Goal: Transaction & Acquisition: Download file/media

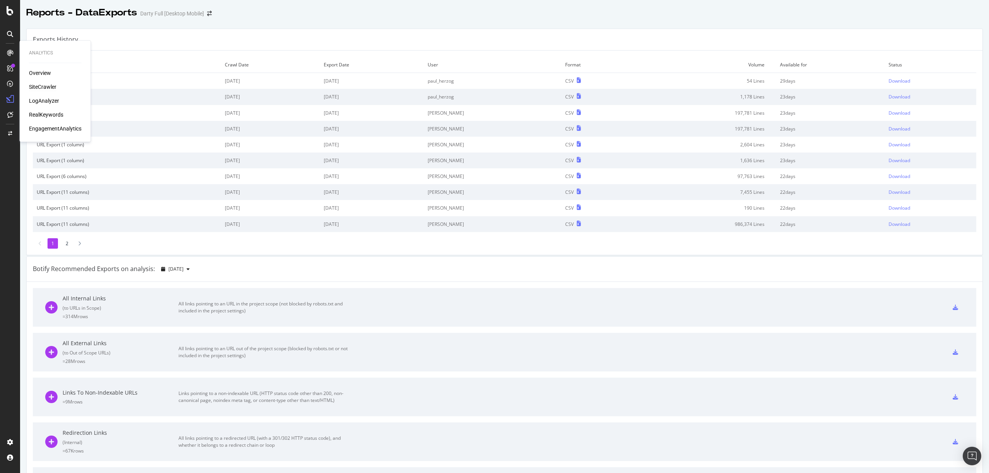
click at [39, 88] on div "SiteCrawler" at bounding box center [42, 87] width 27 height 8
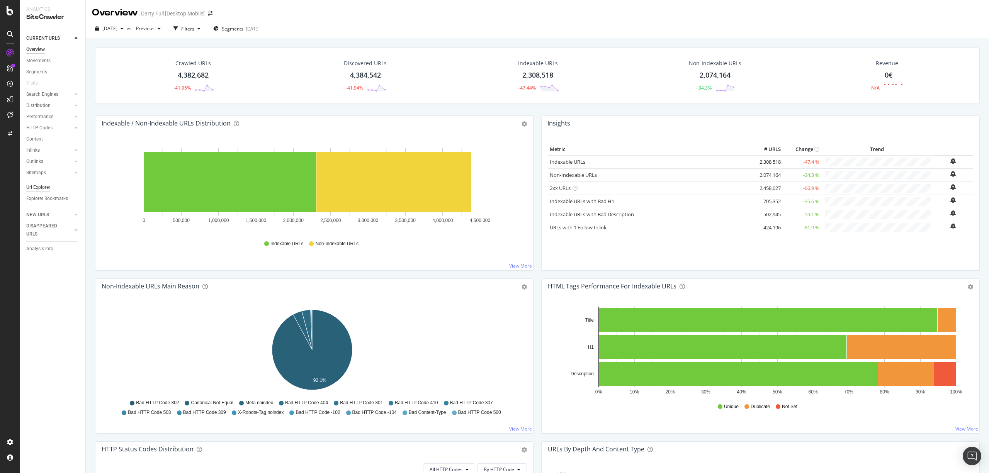
click at [38, 184] on div "Url Explorer" at bounding box center [38, 187] width 24 height 8
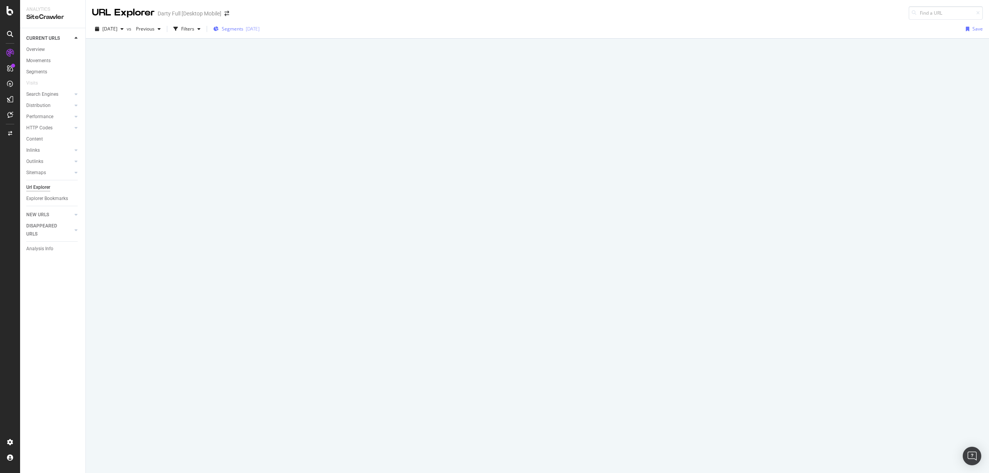
click at [243, 25] on span "Segments" at bounding box center [233, 28] width 22 height 7
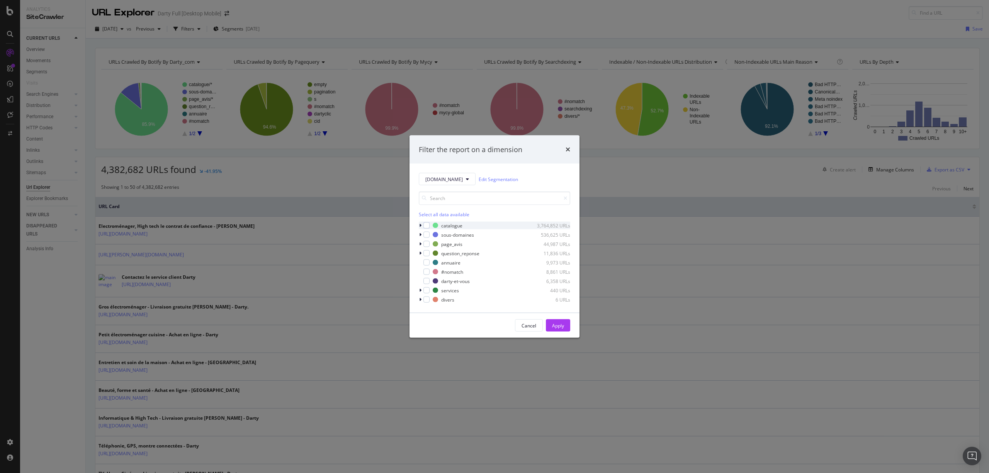
click at [419, 227] on icon "modal" at bounding box center [420, 225] width 2 height 5
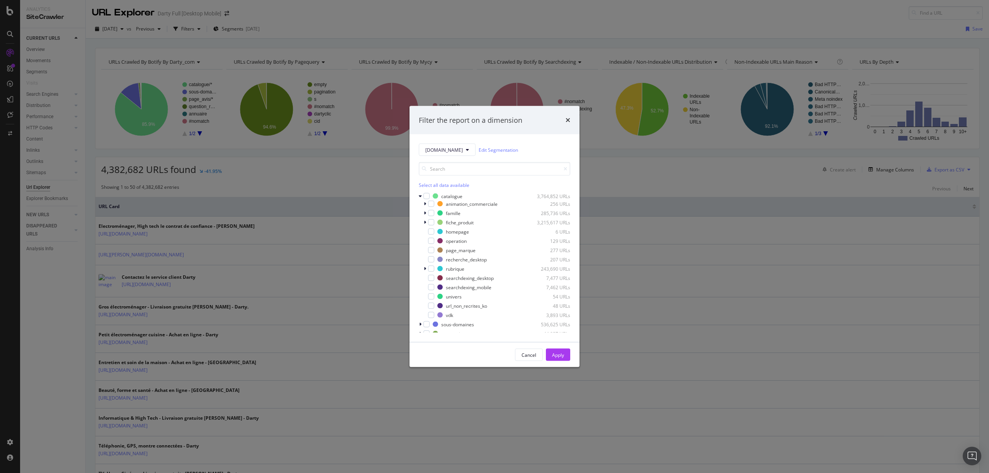
click at [306, 153] on div "Filter the report on a dimension [DOMAIN_NAME] Edit Segmentation Select all dat…" at bounding box center [494, 236] width 989 height 473
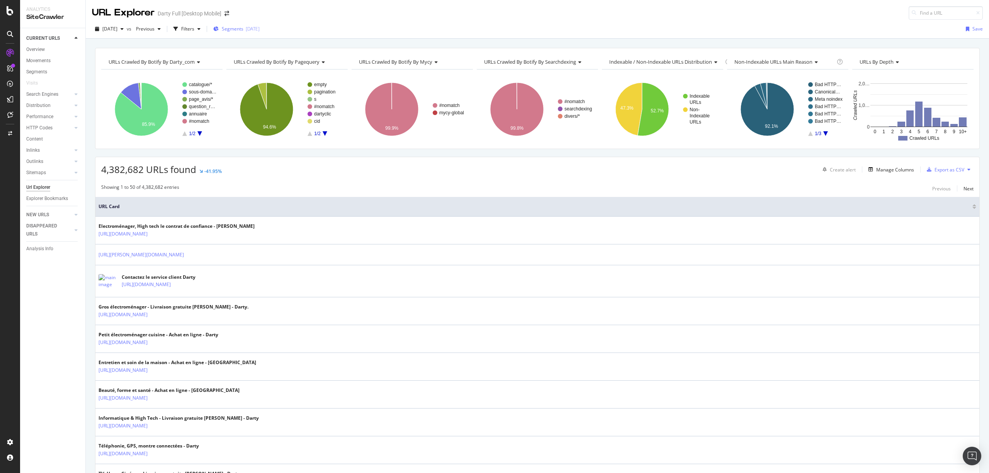
click at [260, 25] on div "Segments [DATE]" at bounding box center [236, 29] width 46 height 12
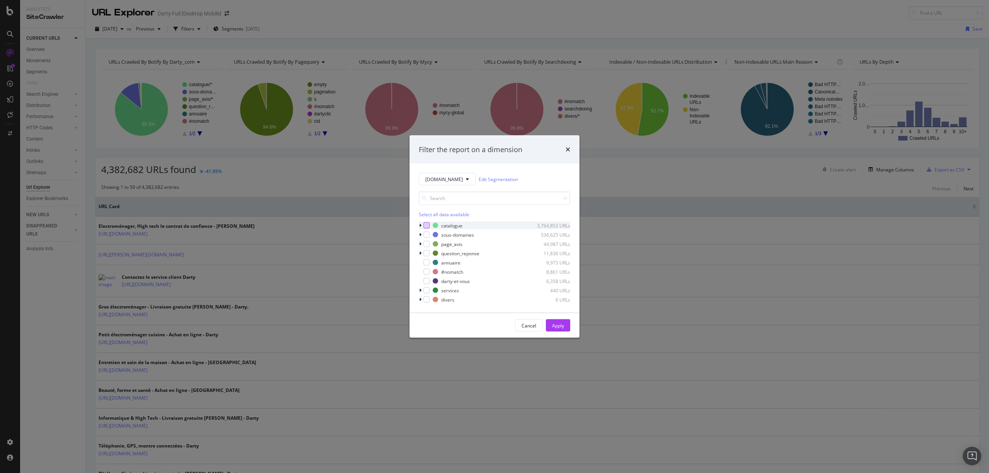
click at [423, 224] on div "modal" at bounding box center [426, 225] width 6 height 6
click at [420, 224] on icon "modal" at bounding box center [420, 225] width 2 height 5
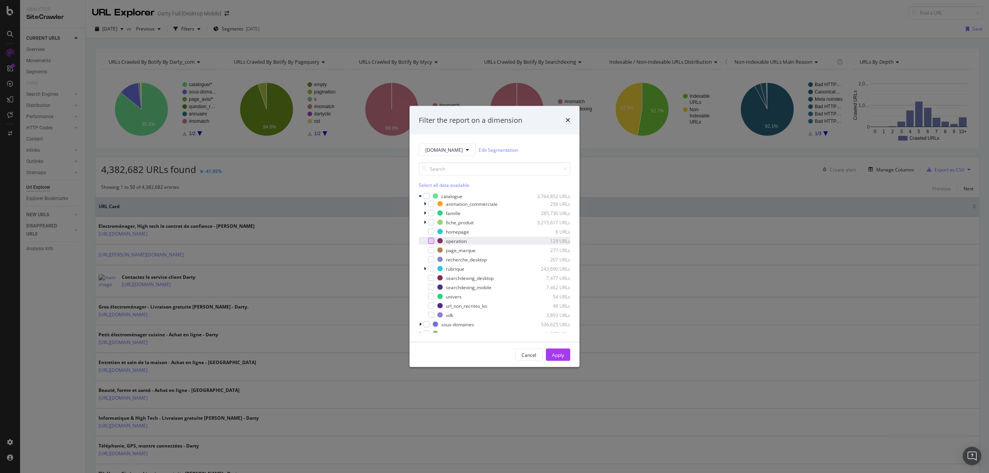
click at [431, 241] on div "modal" at bounding box center [431, 241] width 6 height 6
click at [567, 355] on button "Apply" at bounding box center [558, 355] width 24 height 12
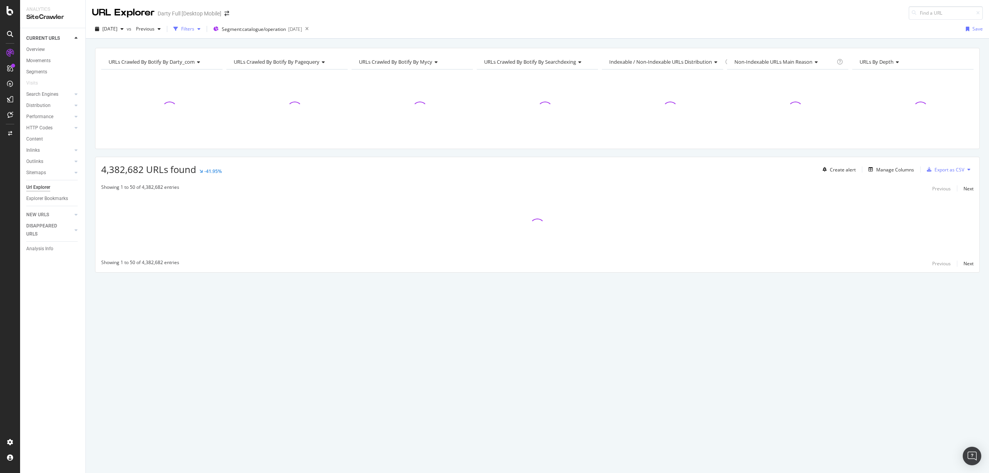
click at [194, 30] on div "Filters" at bounding box center [187, 28] width 13 height 7
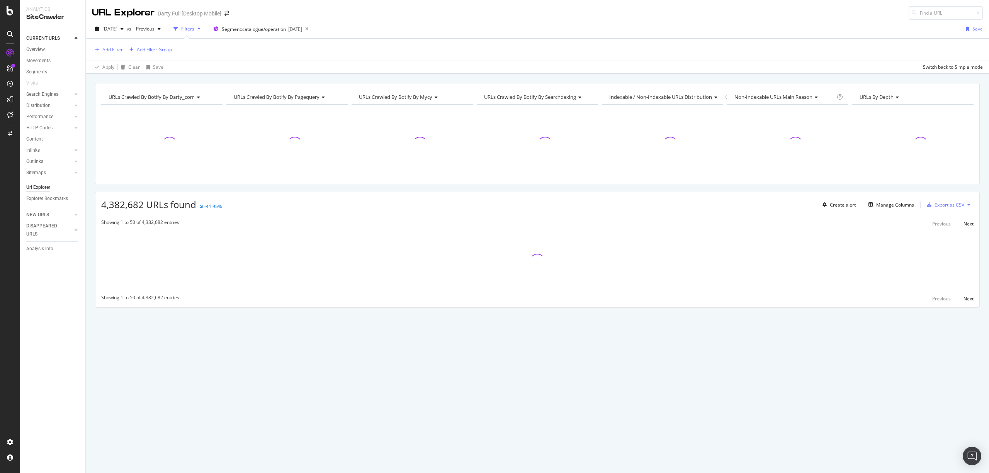
click at [102, 53] on div "Add Filter" at bounding box center [112, 49] width 20 height 7
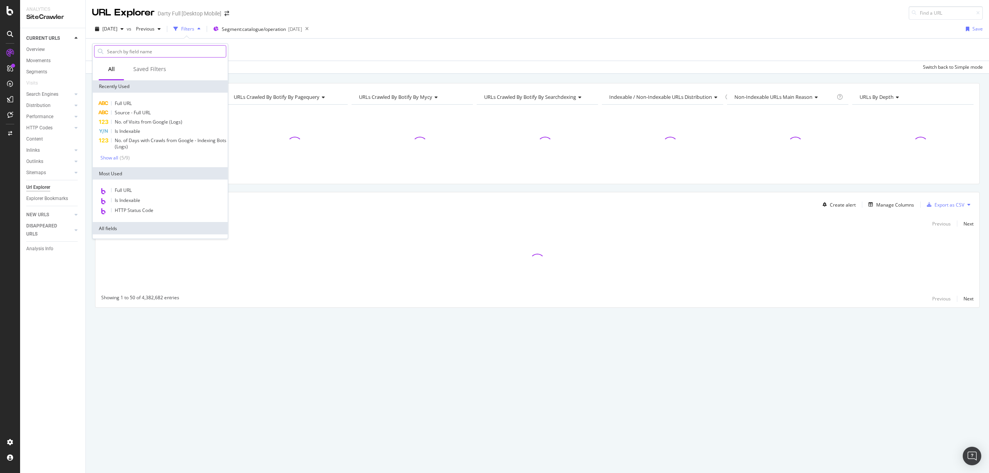
click at [144, 46] on input "text" at bounding box center [166, 52] width 120 height 12
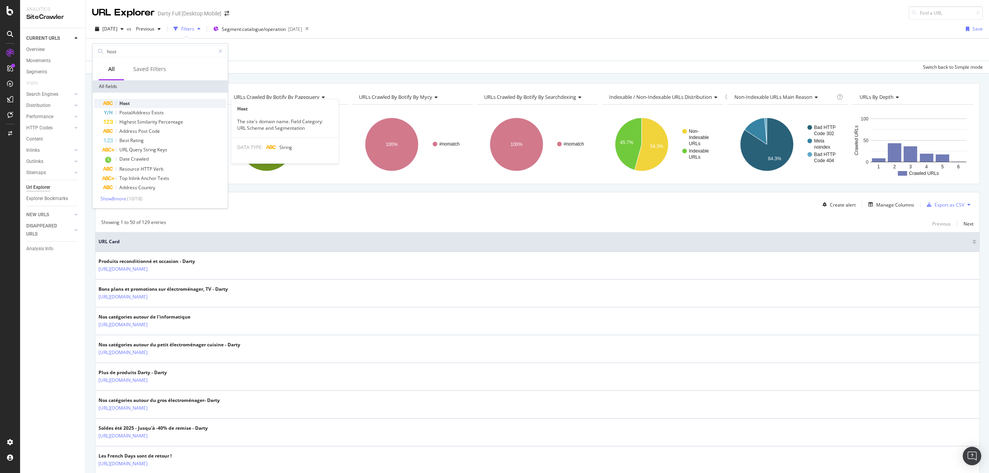
type input "host"
click at [147, 103] on div "Host" at bounding box center [164, 103] width 123 height 9
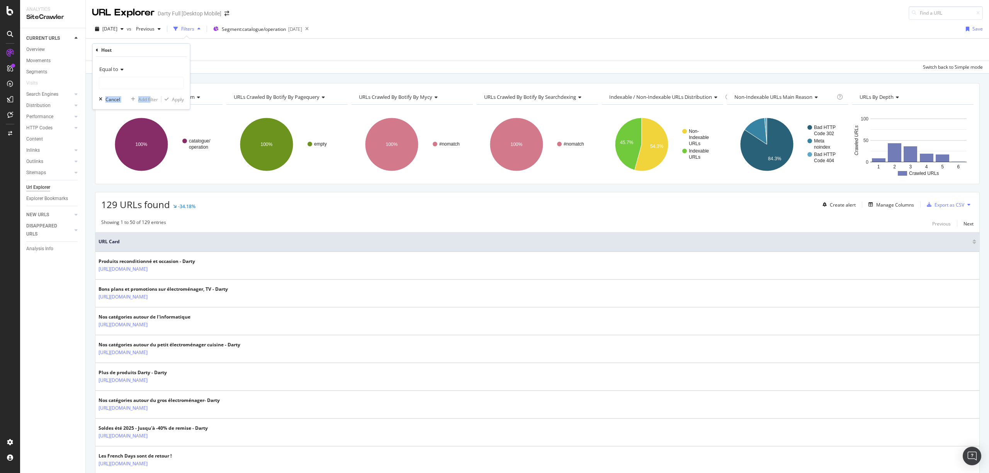
drag, startPoint x: 150, startPoint y: 93, endPoint x: 145, endPoint y: 90, distance: 5.9
click at [148, 92] on div "Equal to Cancel Add filter Apply" at bounding box center [141, 83] width 97 height 53
click at [145, 90] on div "Equal to Cancel Add filter Apply" at bounding box center [141, 83] width 97 height 53
click at [144, 88] on input "text" at bounding box center [141, 83] width 84 height 12
click at [130, 95] on span "[DOMAIN_NAME]" at bounding box center [139, 93] width 77 height 7
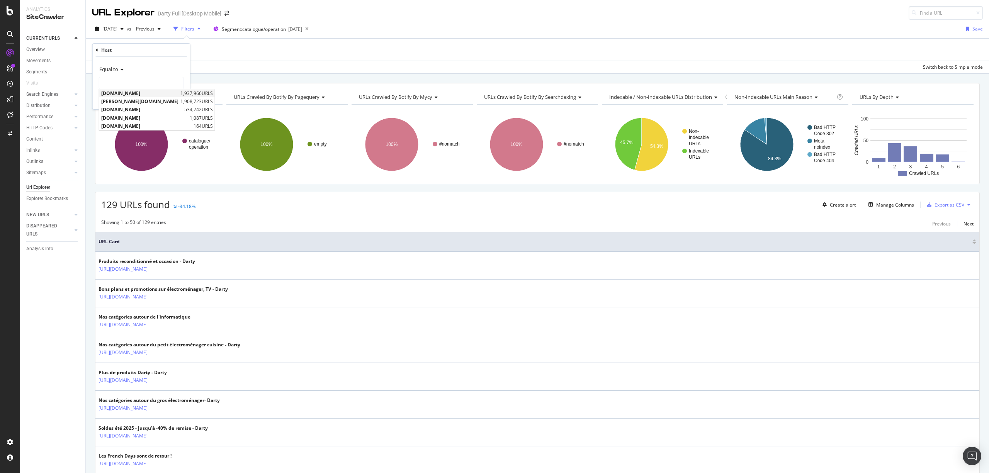
type input "[DOMAIN_NAME]"
click at [178, 97] on div "Apply" at bounding box center [178, 99] width 12 height 7
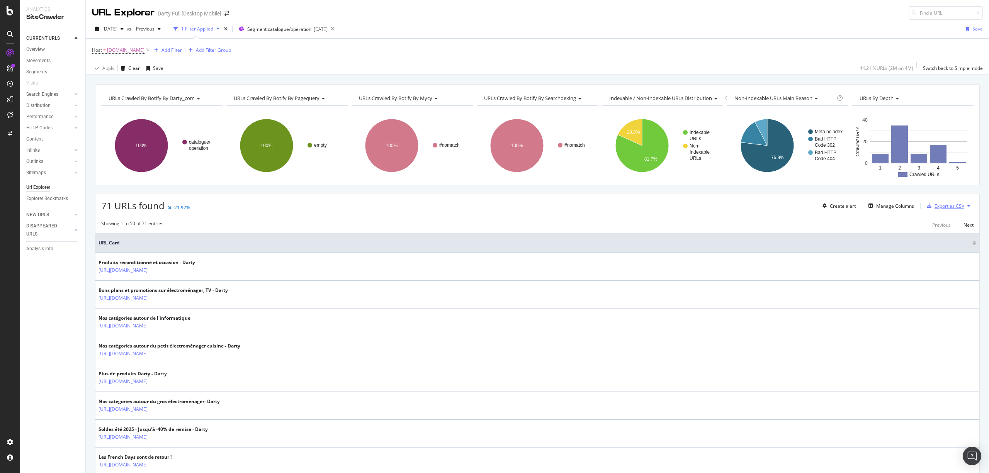
click at [947, 207] on div "Export as CSV" at bounding box center [949, 206] width 30 height 7
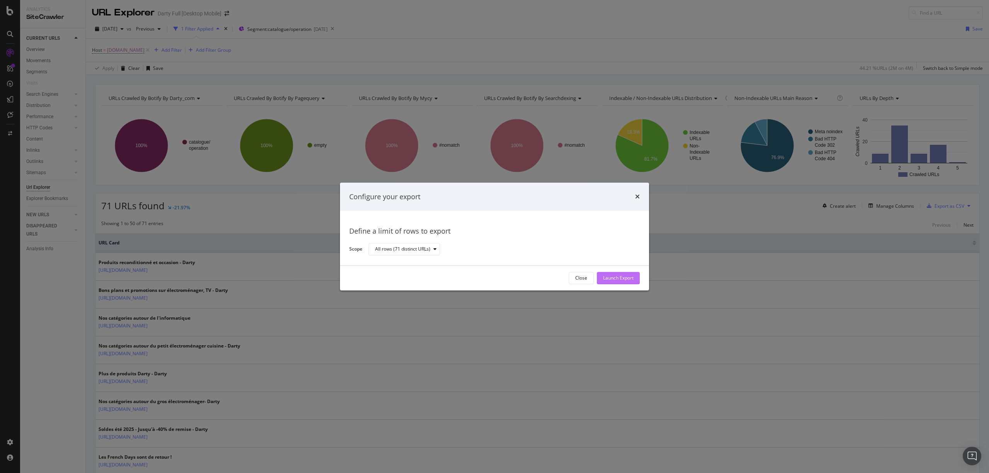
click at [623, 279] on div "Launch Export" at bounding box center [618, 278] width 31 height 7
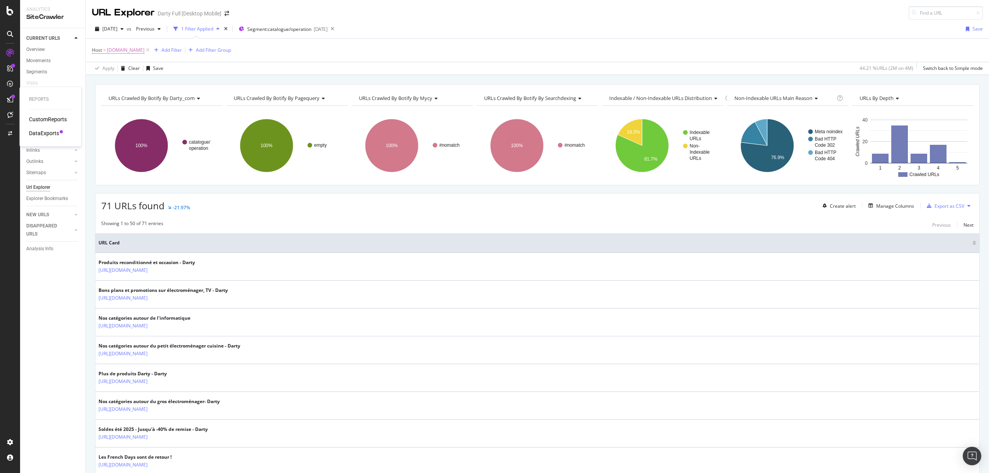
click at [39, 136] on div "DataExports" at bounding box center [44, 133] width 30 height 8
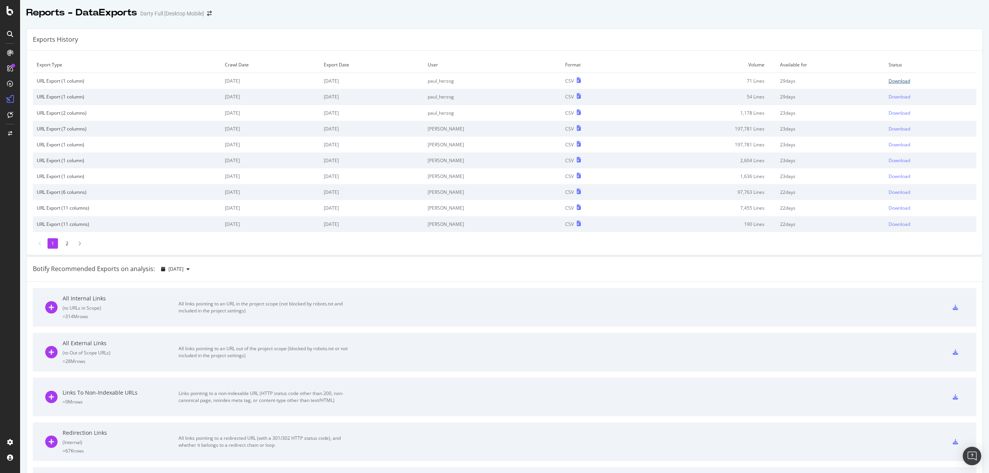
click at [888, 84] on div "Download" at bounding box center [899, 81] width 22 height 7
